Goal: Check status: Check status

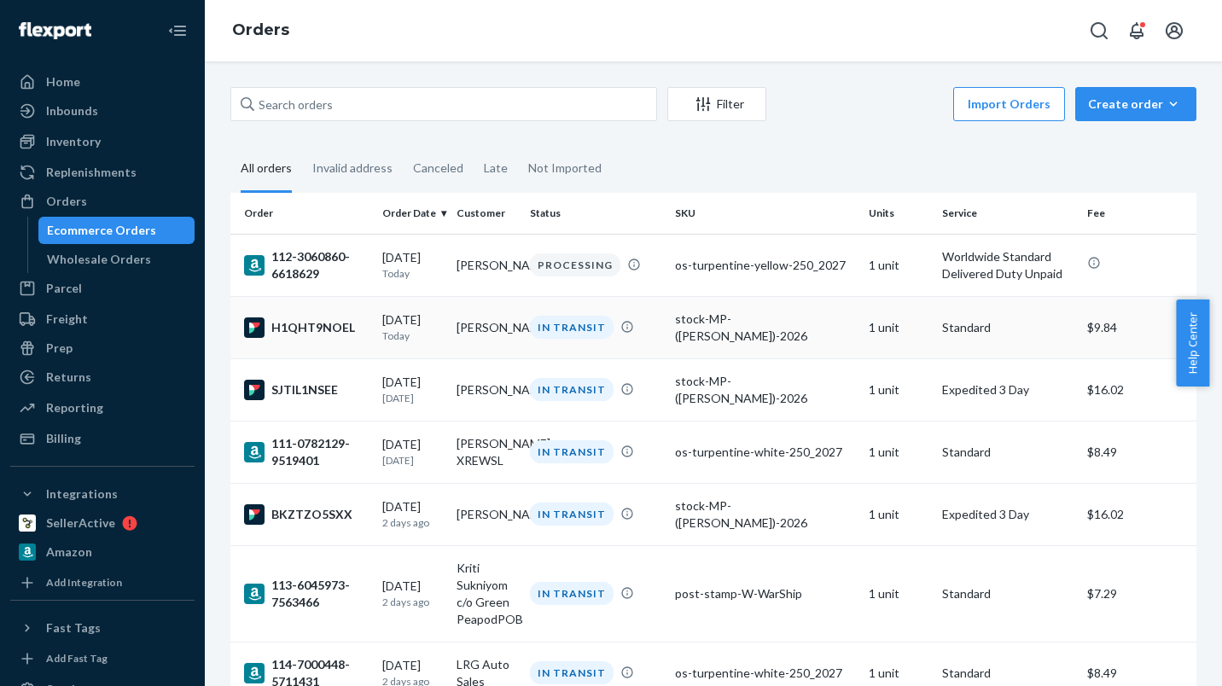
click at [493, 337] on td "[PERSON_NAME]" at bounding box center [487, 327] width 74 height 62
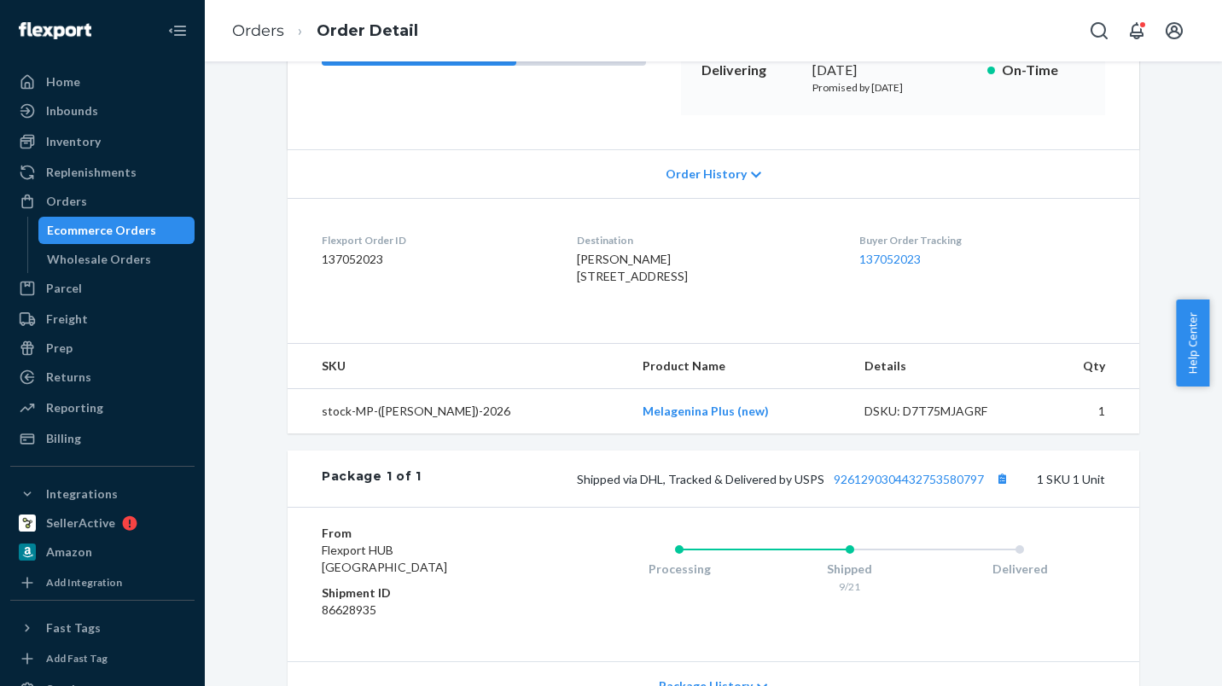
scroll to position [279, 0]
click at [997, 490] on button "Copy tracking number" at bounding box center [1002, 479] width 22 height 22
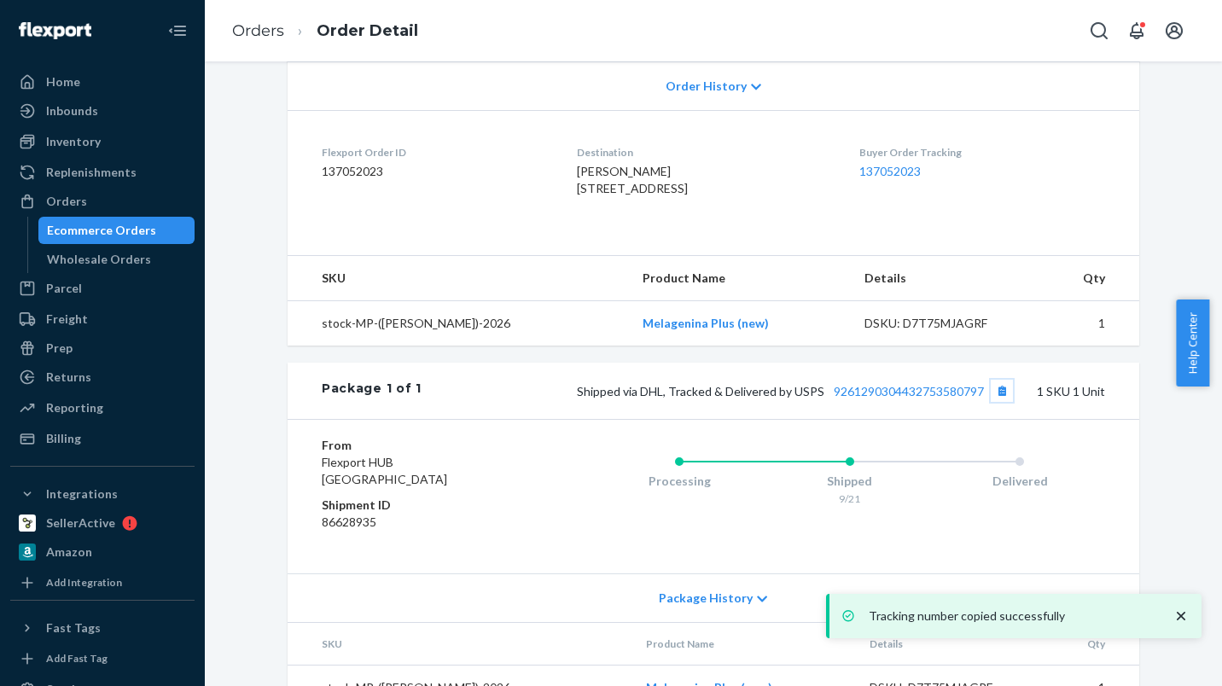
scroll to position [445, 0]
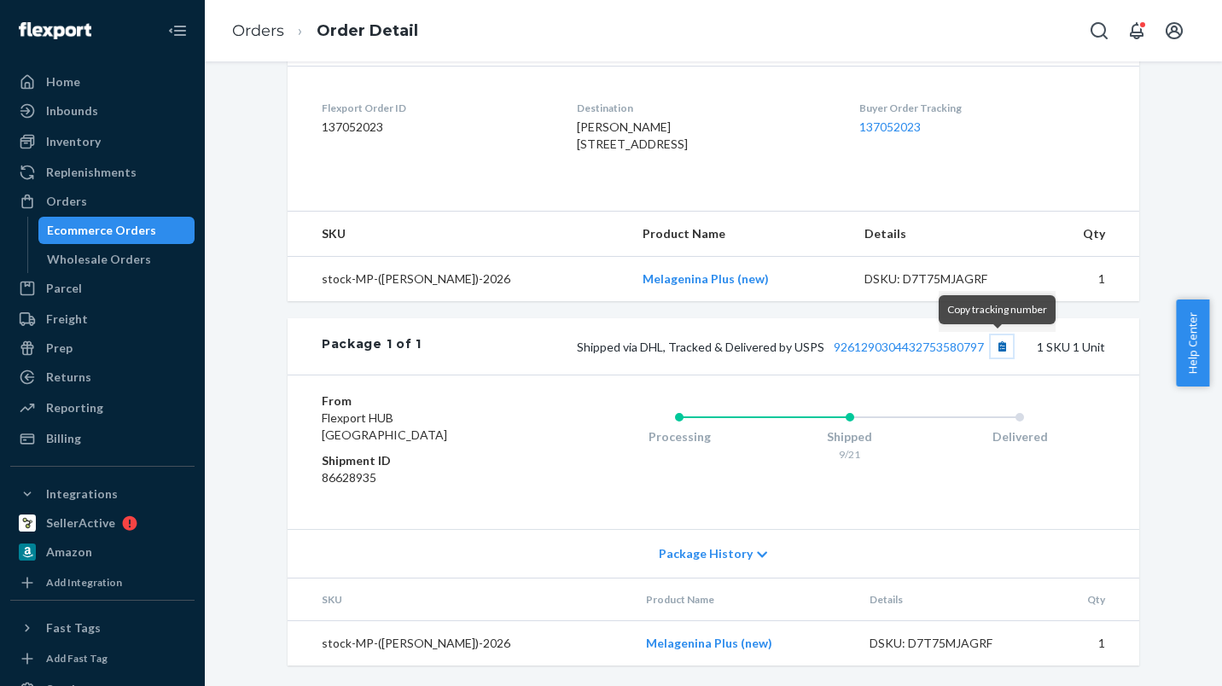
click at [998, 349] on button "Copy tracking number" at bounding box center [1002, 346] width 22 height 22
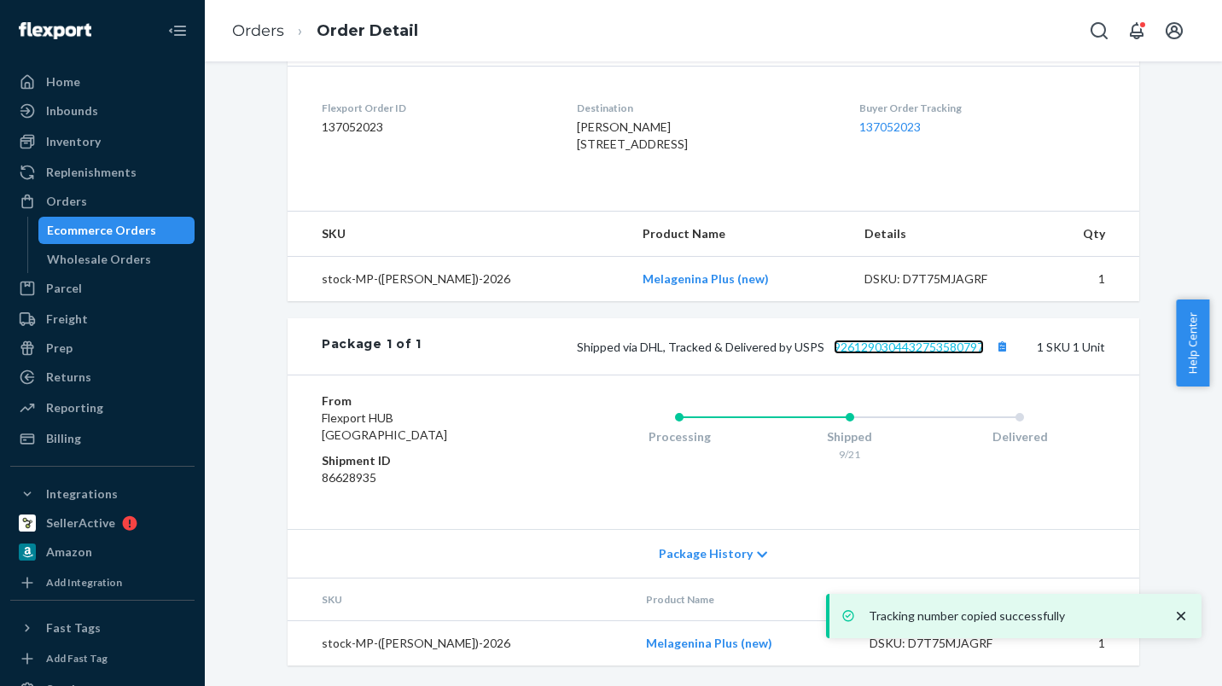
click at [928, 343] on link "9261290304432753580797" at bounding box center [909, 347] width 150 height 15
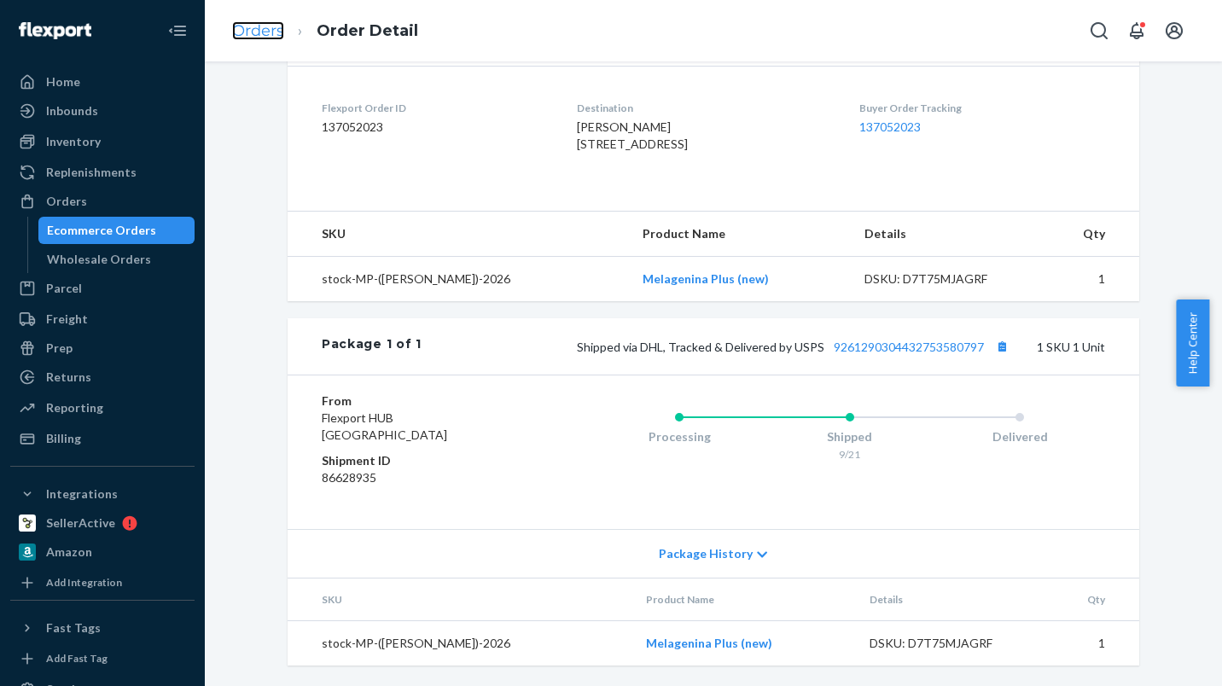
click at [273, 31] on link "Orders" at bounding box center [258, 30] width 52 height 19
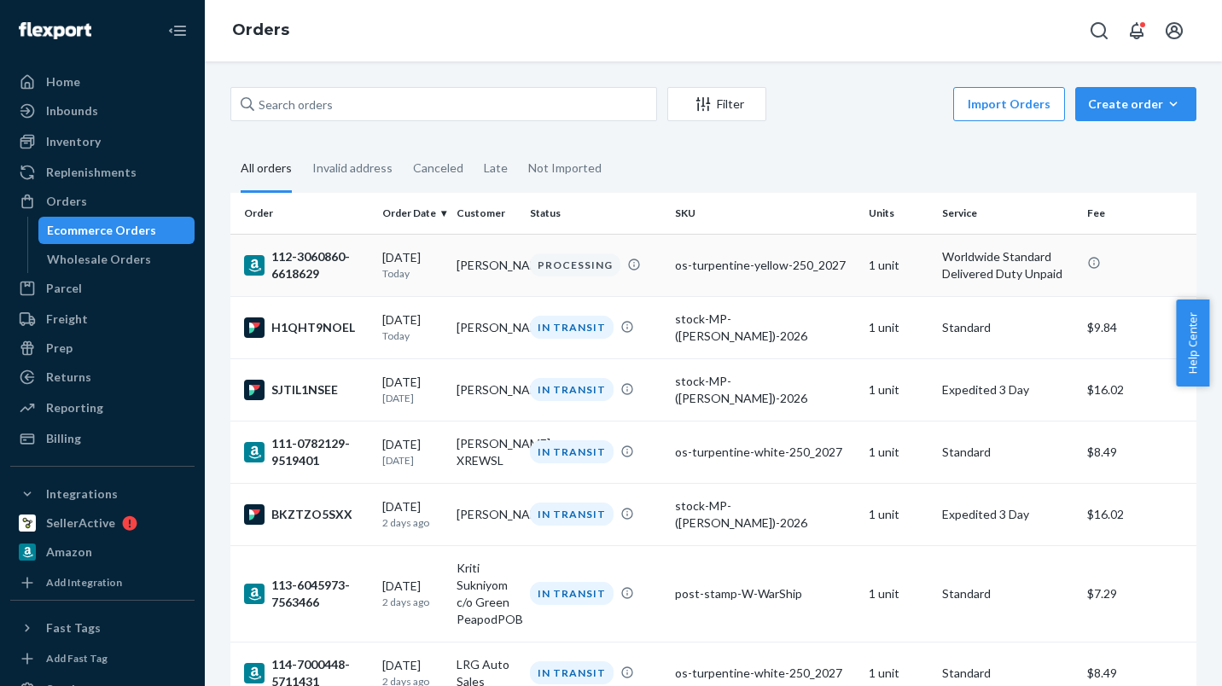
click at [985, 265] on p "Worldwide Standard Delivered Duty Unpaid" at bounding box center [1007, 265] width 131 height 34
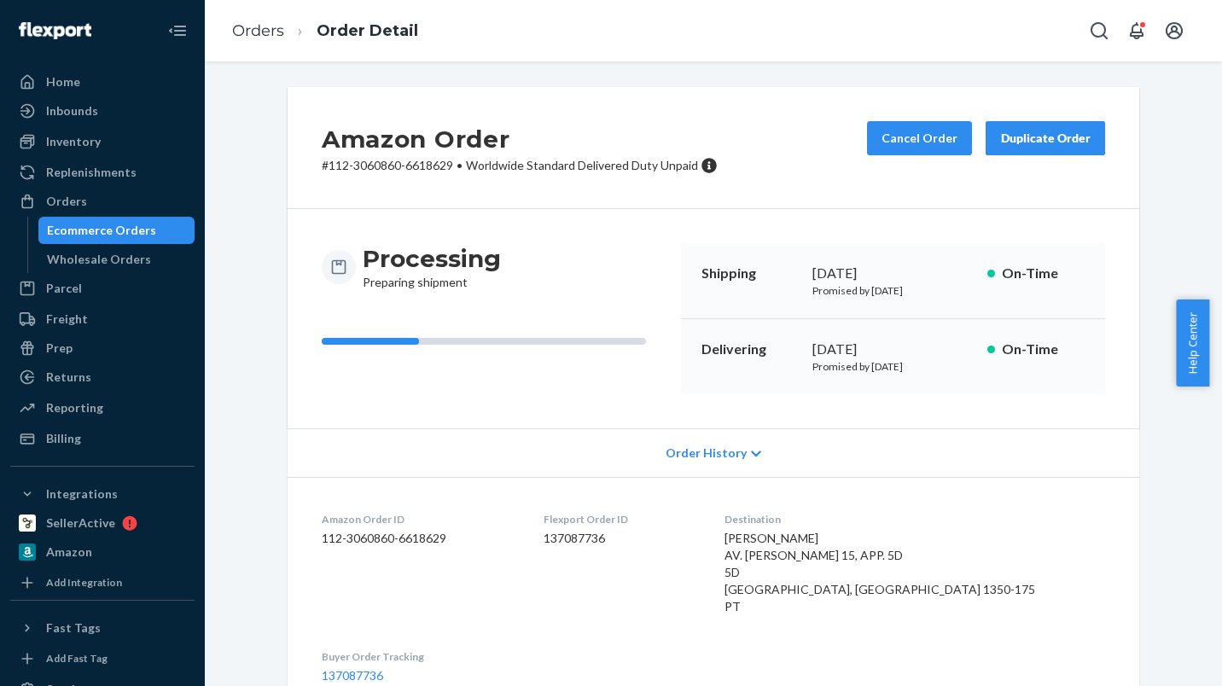
click at [1052, 139] on div "Duplicate Order" at bounding box center [1045, 138] width 90 height 17
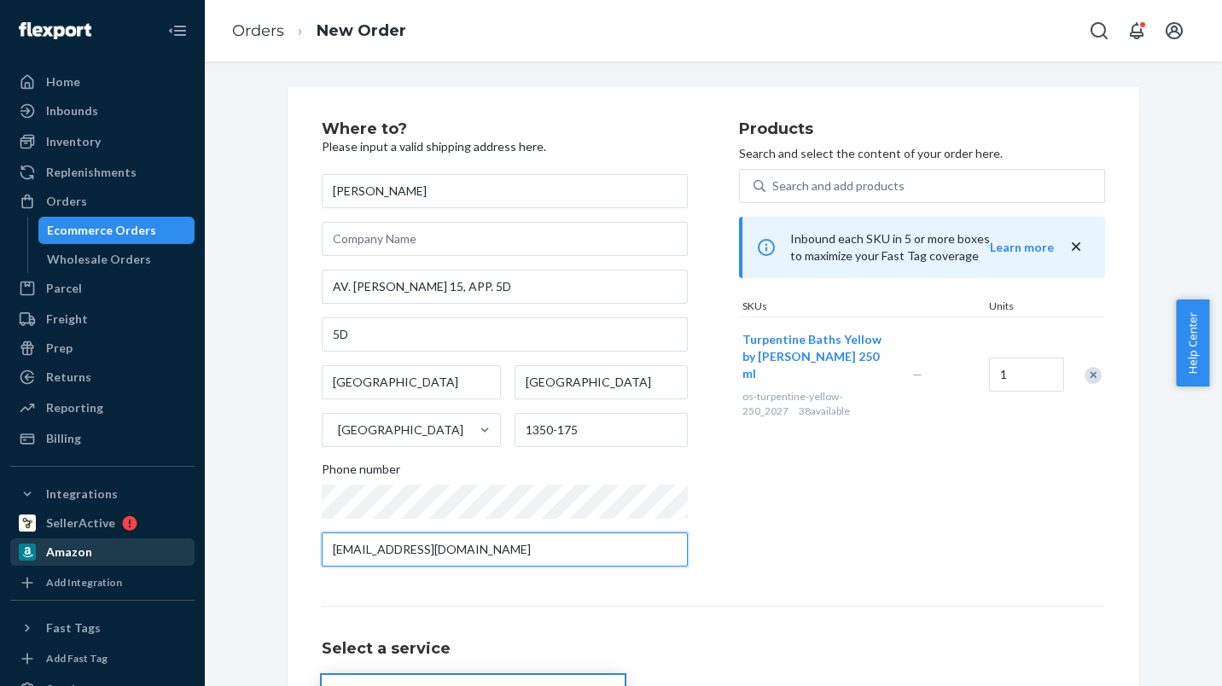
drag, startPoint x: 632, startPoint y: 547, endPoint x: 153, endPoint y: 551, distance: 479.6
click at [153, 551] on div "Home Inbounds Shipping Plans Problems Inventory Products Replenishments Orders …" at bounding box center [611, 343] width 1222 height 686
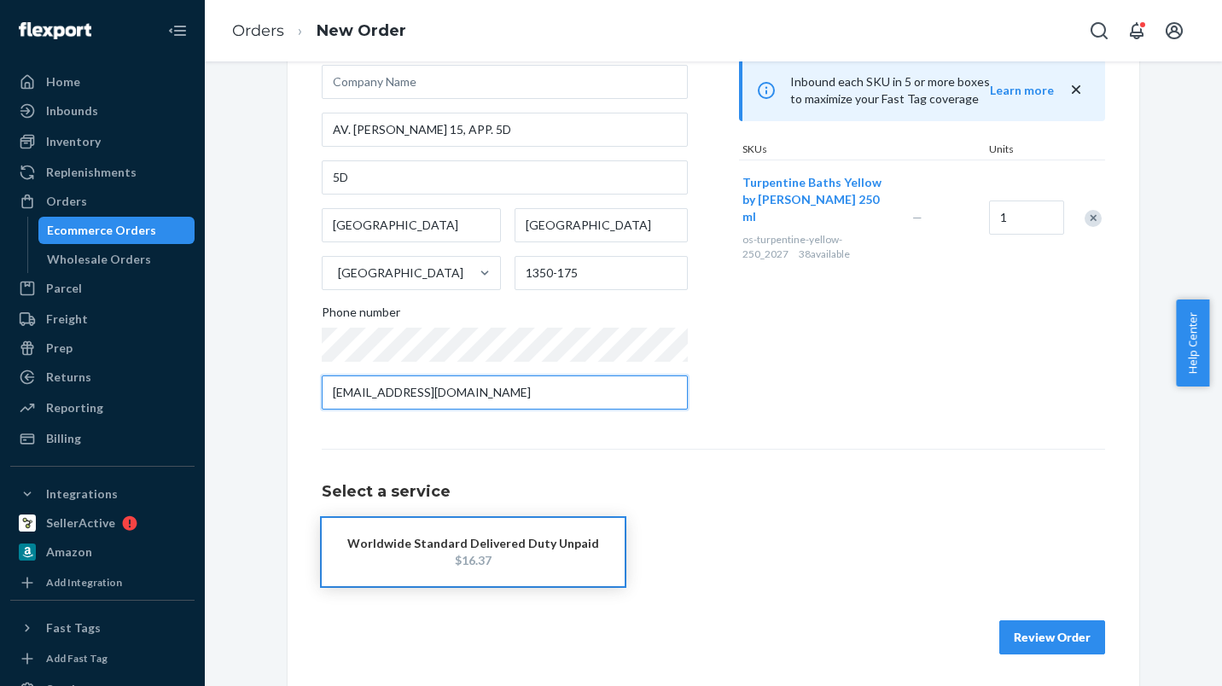
scroll to position [159, 0]
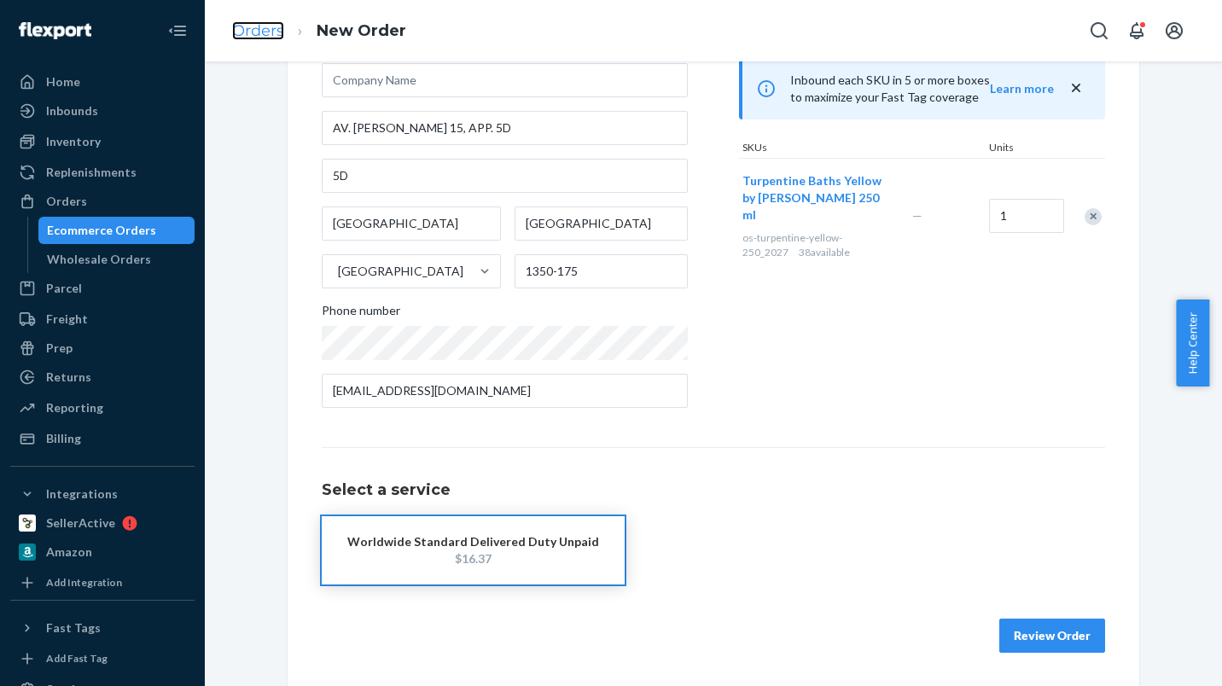
click at [247, 33] on link "Orders" at bounding box center [258, 30] width 52 height 19
